Goal: Transaction & Acquisition: Obtain resource

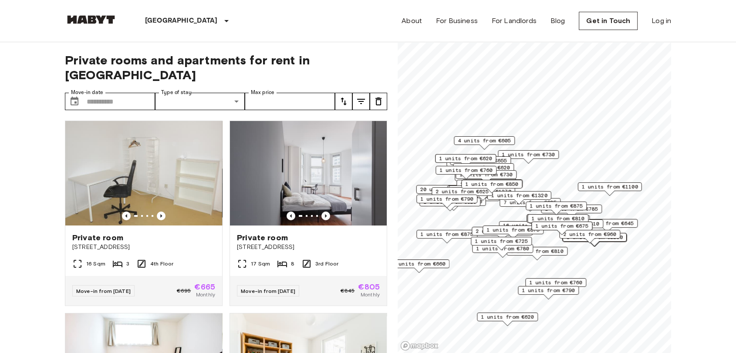
click at [90, 22] on img at bounding box center [91, 19] width 52 height 9
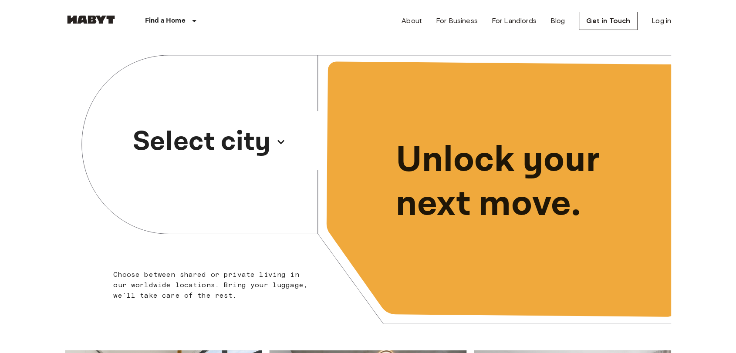
click at [260, 136] on p "Select city" at bounding box center [202, 142] width 138 height 42
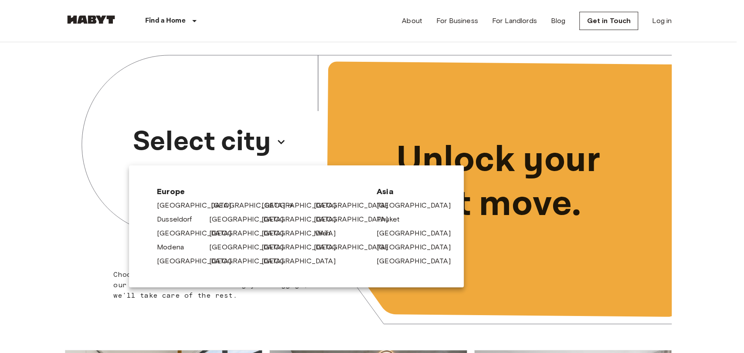
click at [216, 207] on link "[GEOGRAPHIC_DATA]" at bounding box center [252, 205] width 83 height 10
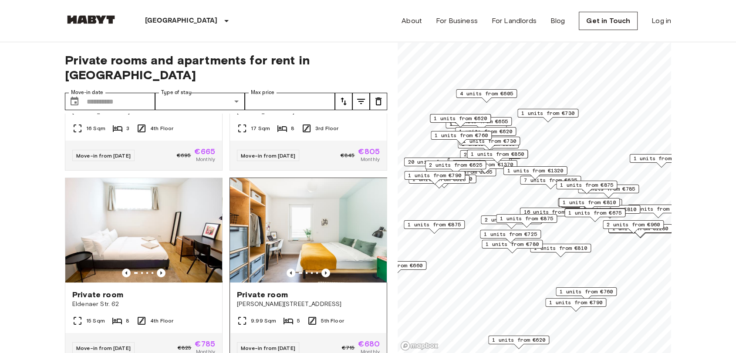
scroll to position [193, 0]
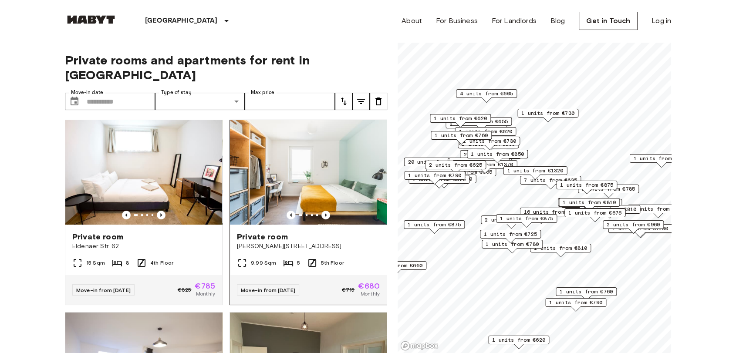
click at [260, 232] on span "Private room" at bounding box center [262, 237] width 51 height 10
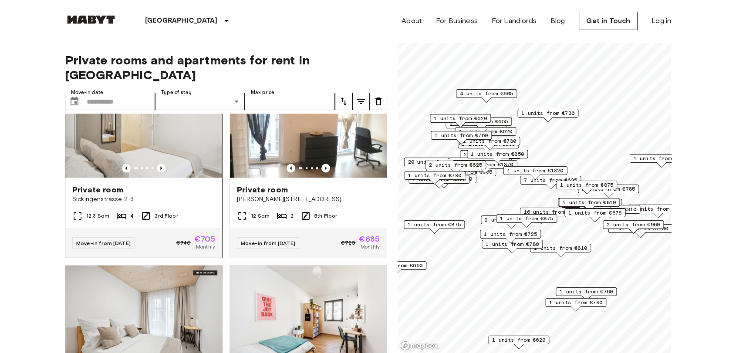
scroll to position [1016, 0]
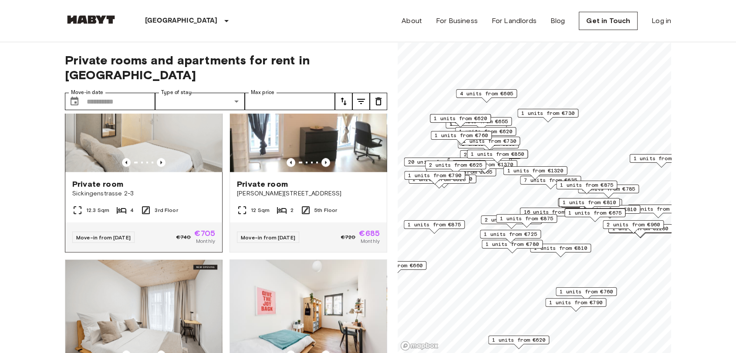
click at [111, 198] on span "Sickingenstrasse 2-3" at bounding box center [143, 194] width 143 height 9
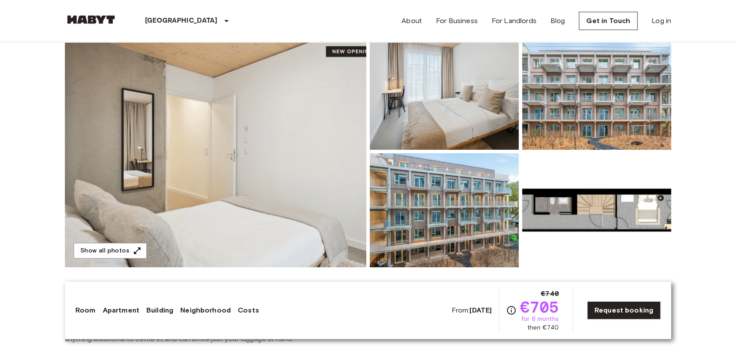
scroll to position [145, 0]
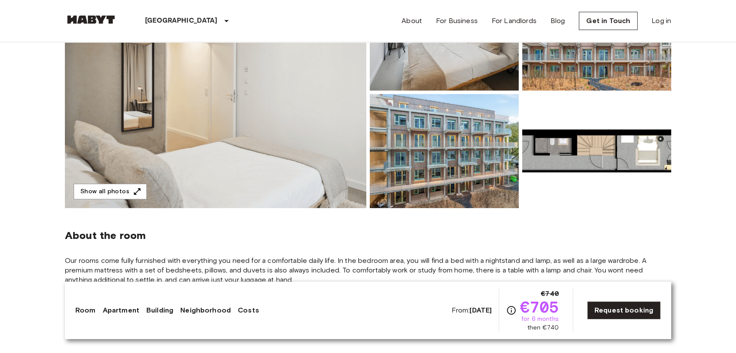
drag, startPoint x: 422, startPoint y: 27, endPoint x: 414, endPoint y: 35, distance: 11.4
click at [423, 27] on div "About For Business For Landlords Blog Get in Touch Log in" at bounding box center [537, 21] width 270 height 42
click at [98, 14] on div "Berlin Europe Amsterdam Berlin Brussels Cologne Dusseldorf Frankfurt Graz Hambu…" at bounding box center [162, 21] width 195 height 42
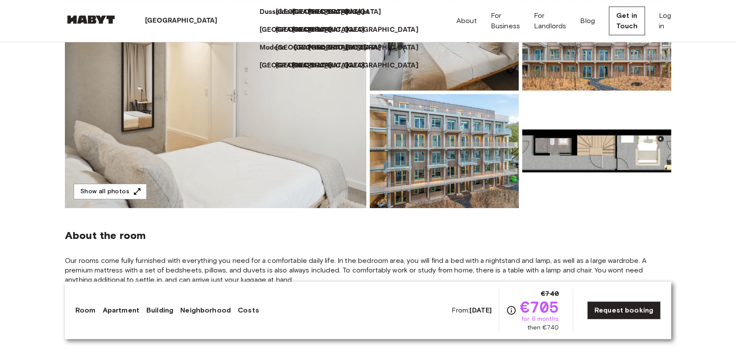
click at [294, 53] on p "[GEOGRAPHIC_DATA]" at bounding box center [330, 48] width 73 height 10
